Goal: Task Accomplishment & Management: Manage account settings

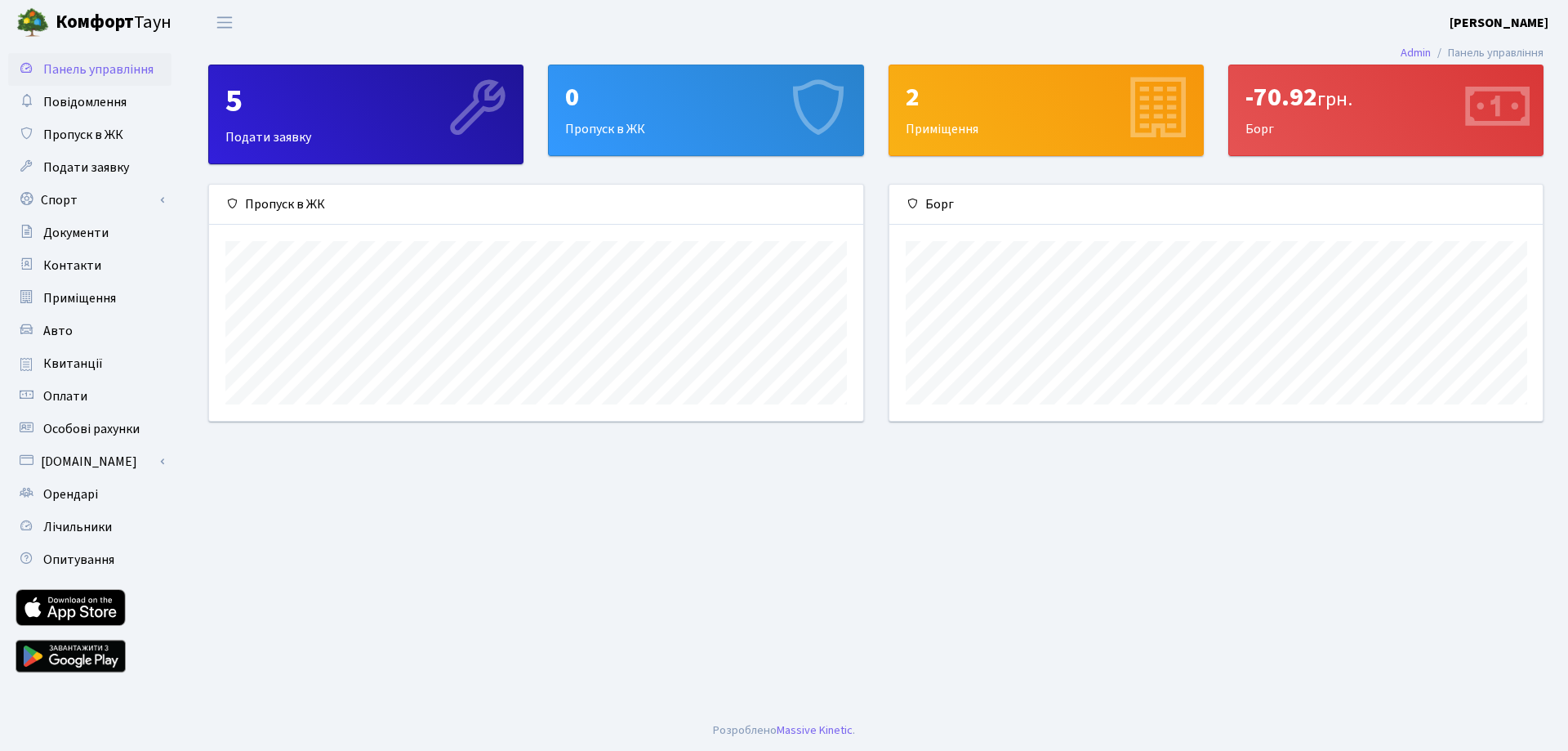
scroll to position [236, 654]
click at [1403, 129] on div "-70.92 грн. Борг" at bounding box center [1385, 110] width 314 height 90
click at [1326, 127] on div "-70.92 грн. Борг" at bounding box center [1385, 110] width 314 height 90
click at [63, 337] on span "Авто" at bounding box center [58, 331] width 29 height 18
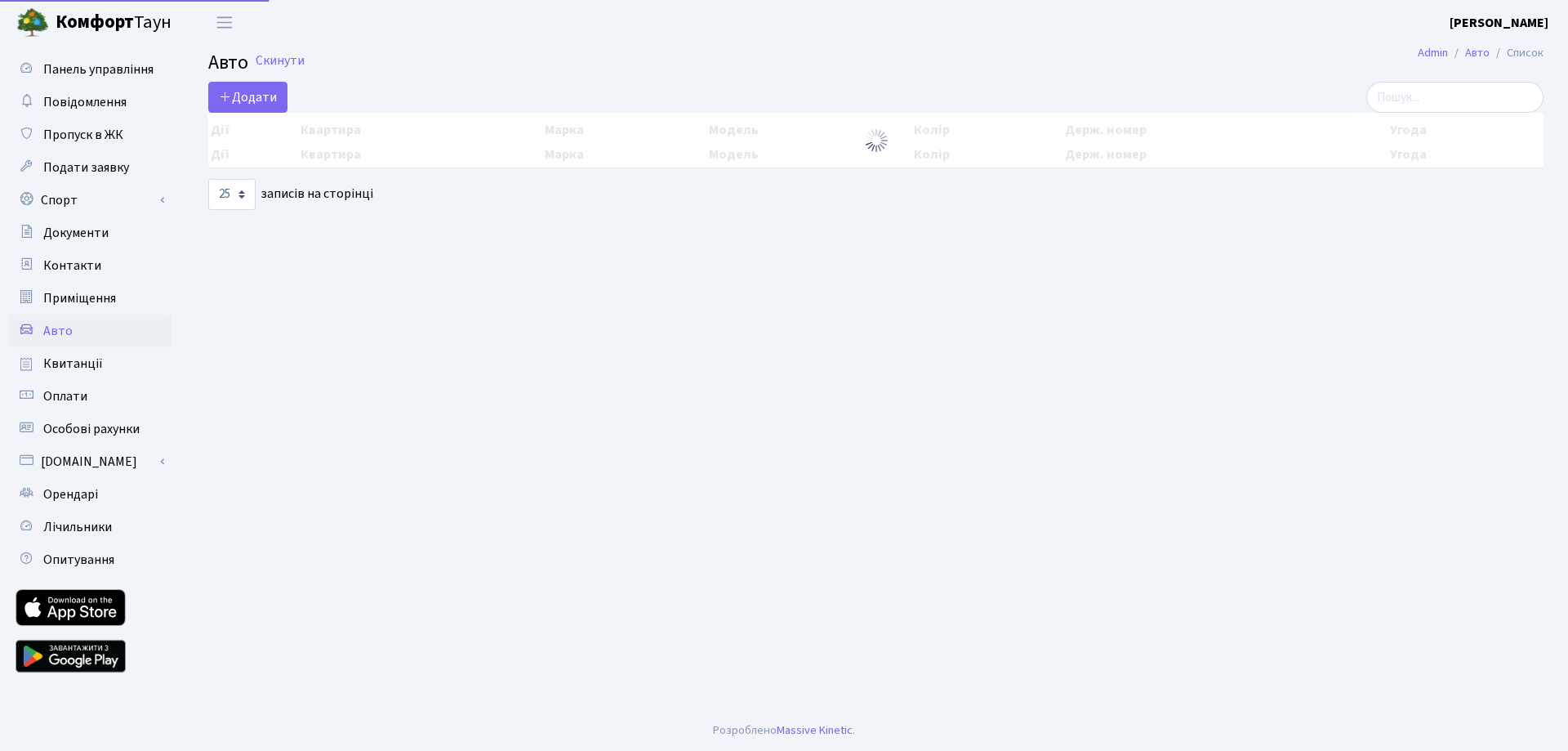
select select "25"
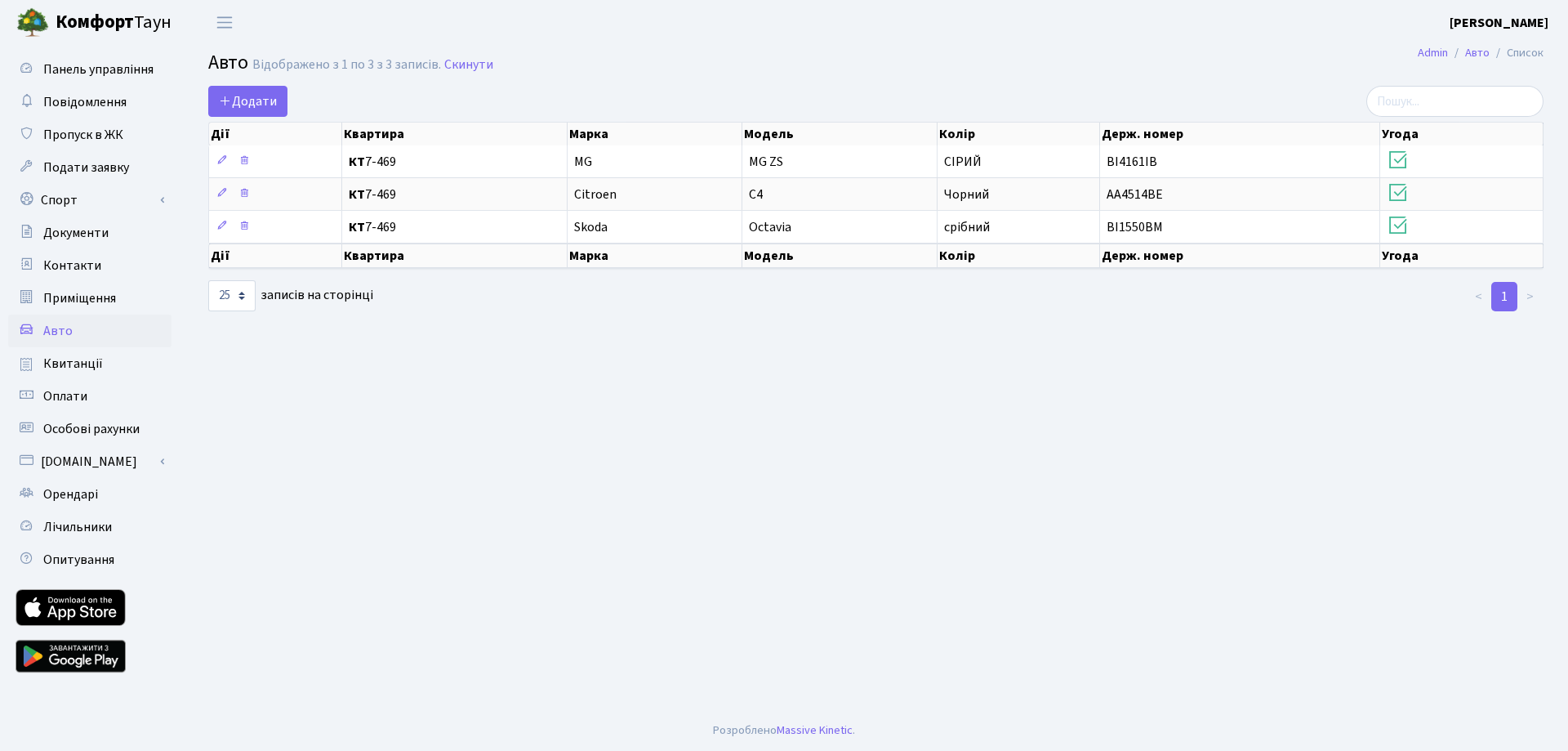
click at [1482, 24] on b "[PERSON_NAME]" at bounding box center [1499, 23] width 99 height 18
click at [1426, 49] on link "Мій обліковий запис" at bounding box center [1466, 51] width 163 height 25
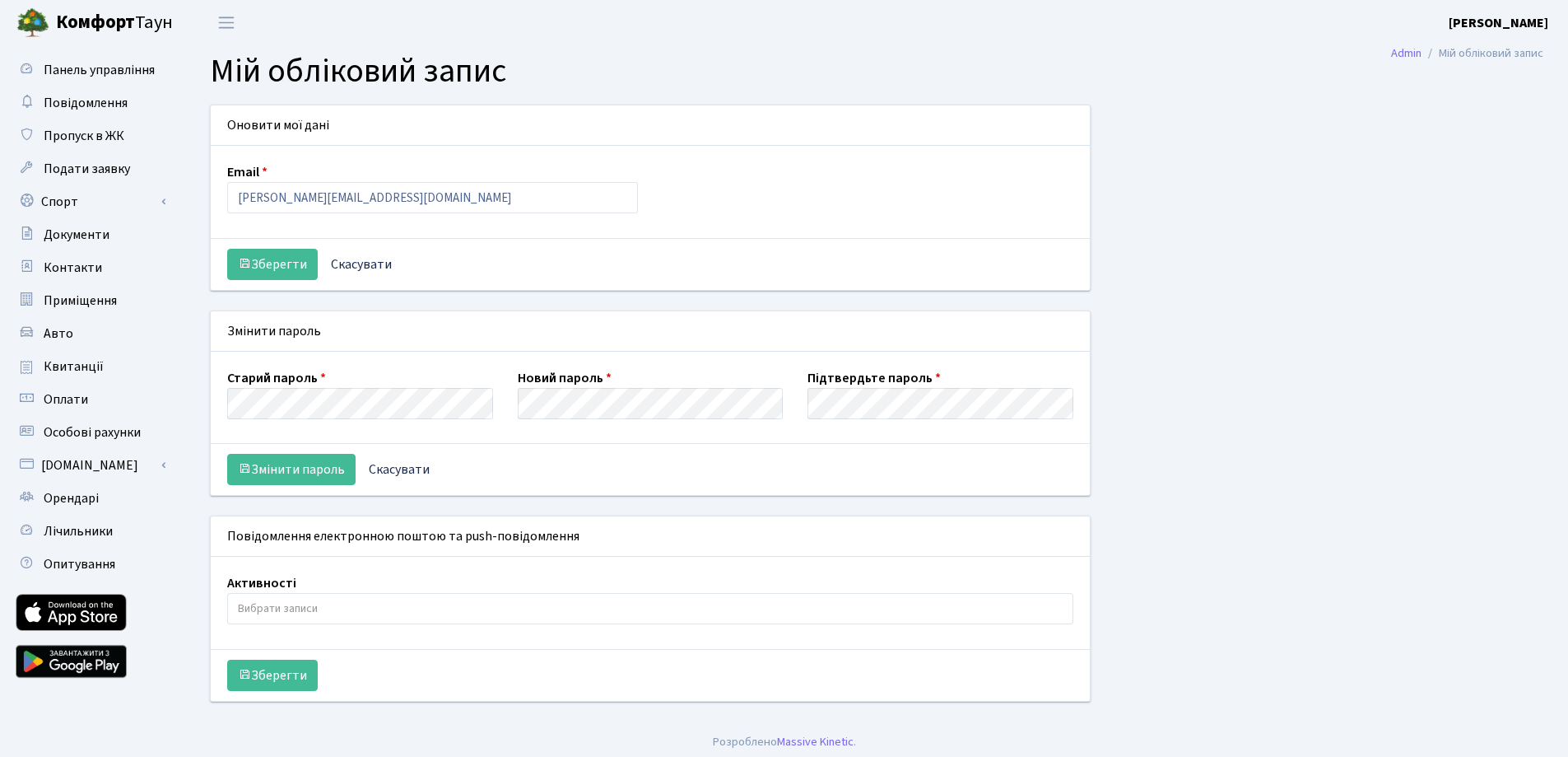
select select
click at [72, 67] on span "Панель управління" at bounding box center [99, 70] width 111 height 18
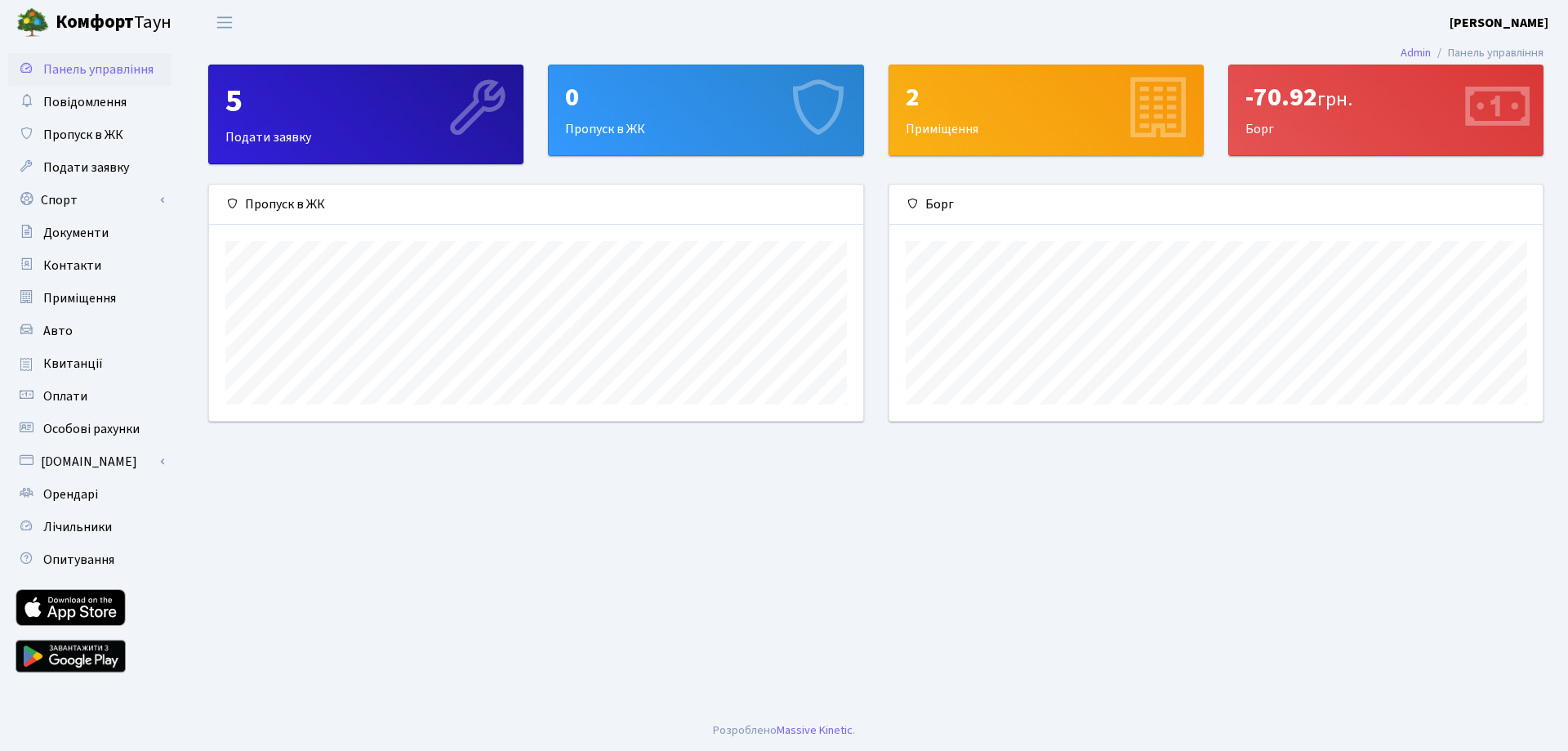
scroll to position [236, 654]
click at [1499, 25] on b "[PERSON_NAME]" at bounding box center [1499, 23] width 99 height 18
click at [1422, 90] on link "Вийти" at bounding box center [1466, 89] width 163 height 25
